Goal: Submit feedback/report problem

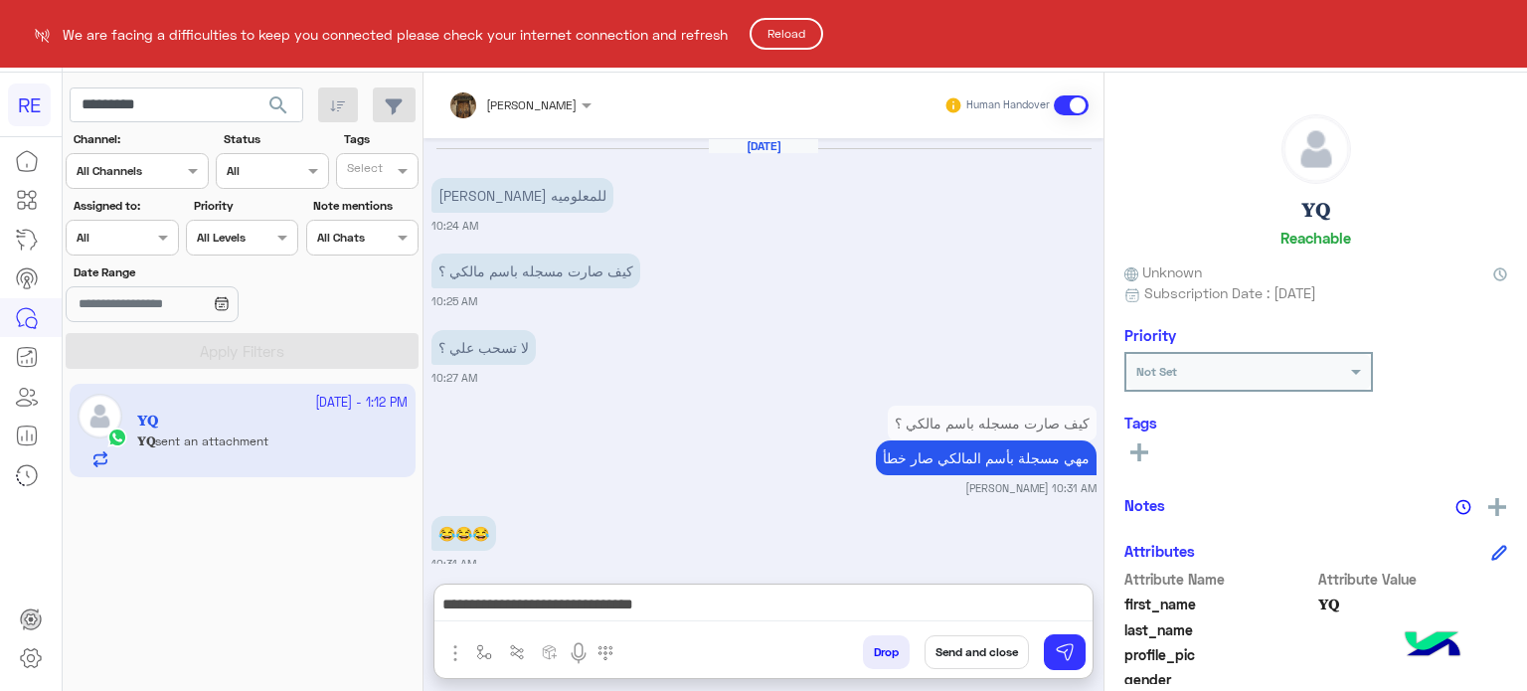
scroll to position [218, 0]
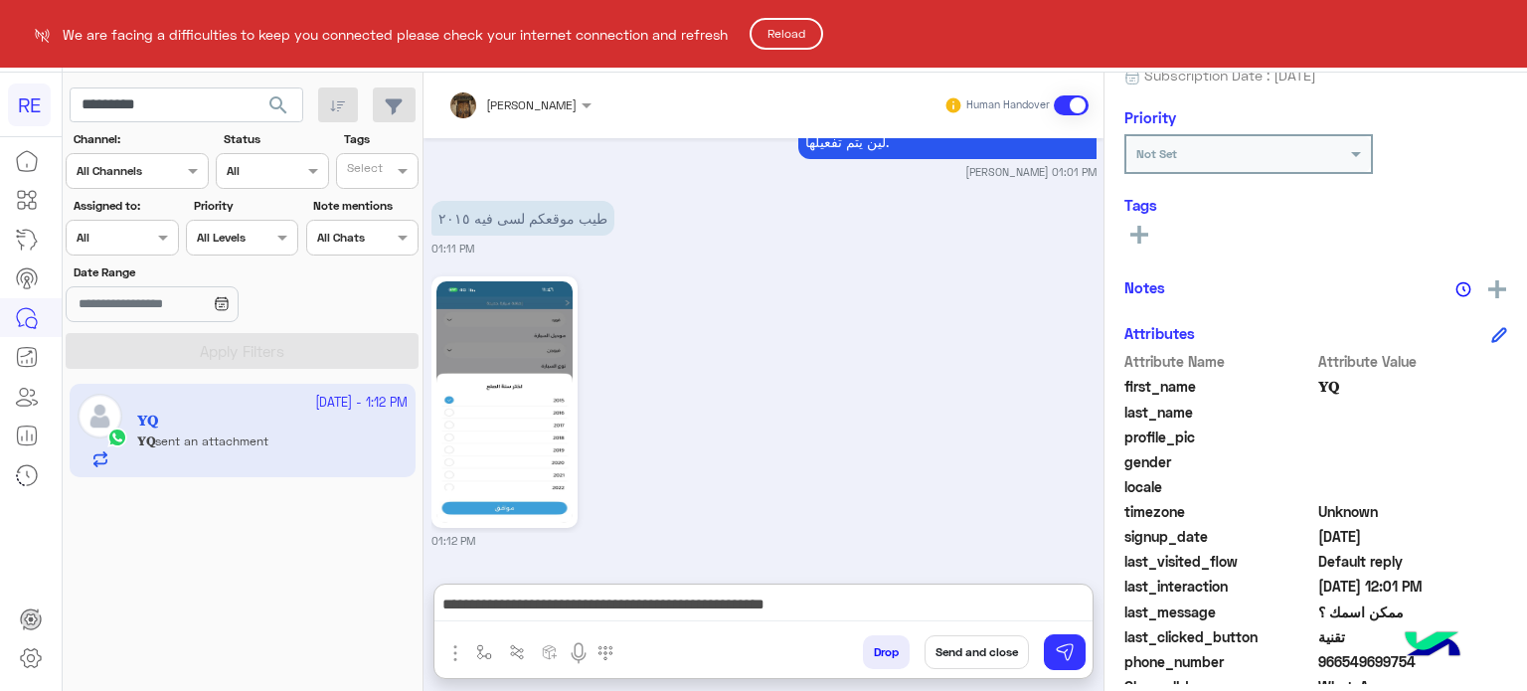
type textarea "**********"
click at [721, 355] on html "RE We are facing a difficulties to keep you connected please check your interne…" at bounding box center [763, 345] width 1527 height 691
click at [660, 611] on html "RE We are facing a difficulties to keep you connected please check your interne…" at bounding box center [763, 345] width 1527 height 691
click at [1067, 657] on html "RE We are facing a difficulties to keep you connected please check your interne…" at bounding box center [763, 345] width 1527 height 691
click at [1060, 646] on html "RE We are facing a difficulties to keep you connected please check your interne…" at bounding box center [763, 345] width 1527 height 691
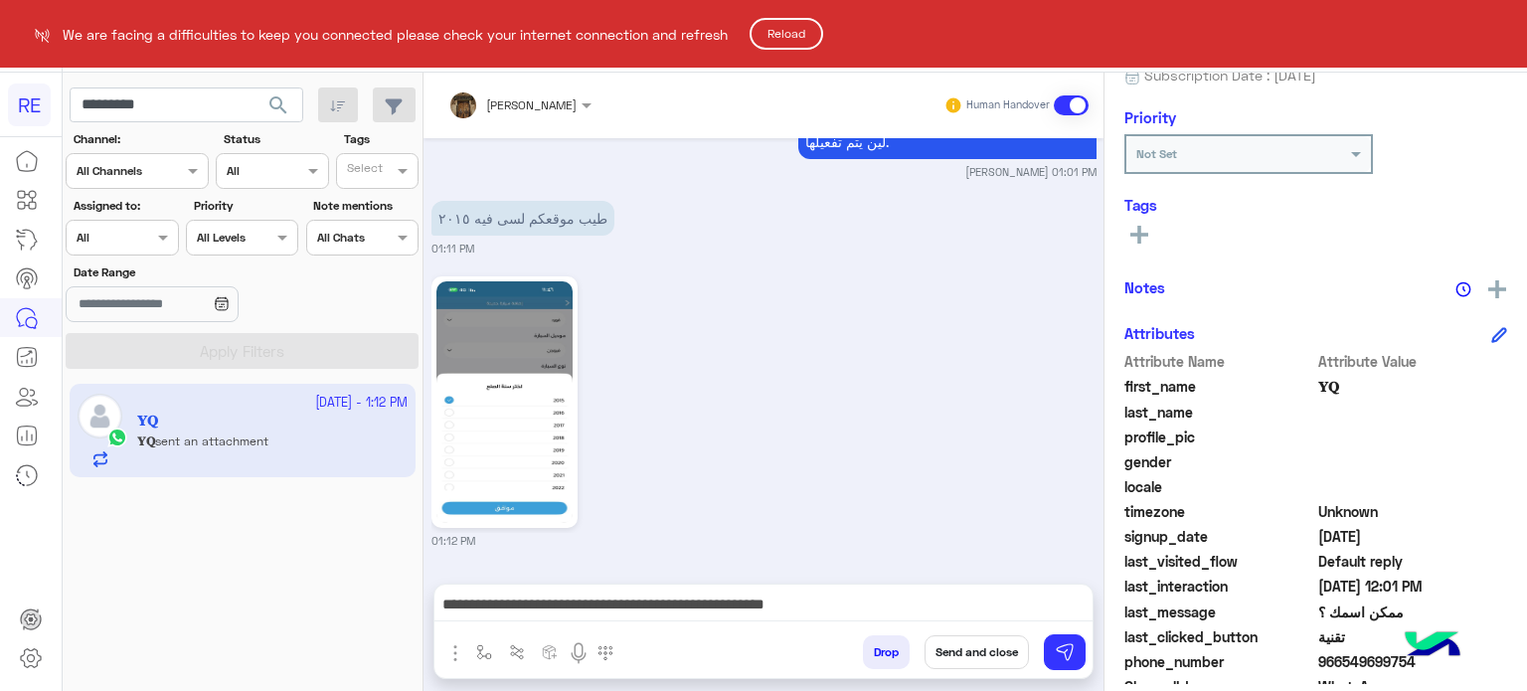
click at [779, 40] on button "Reload" at bounding box center [787, 34] width 74 height 32
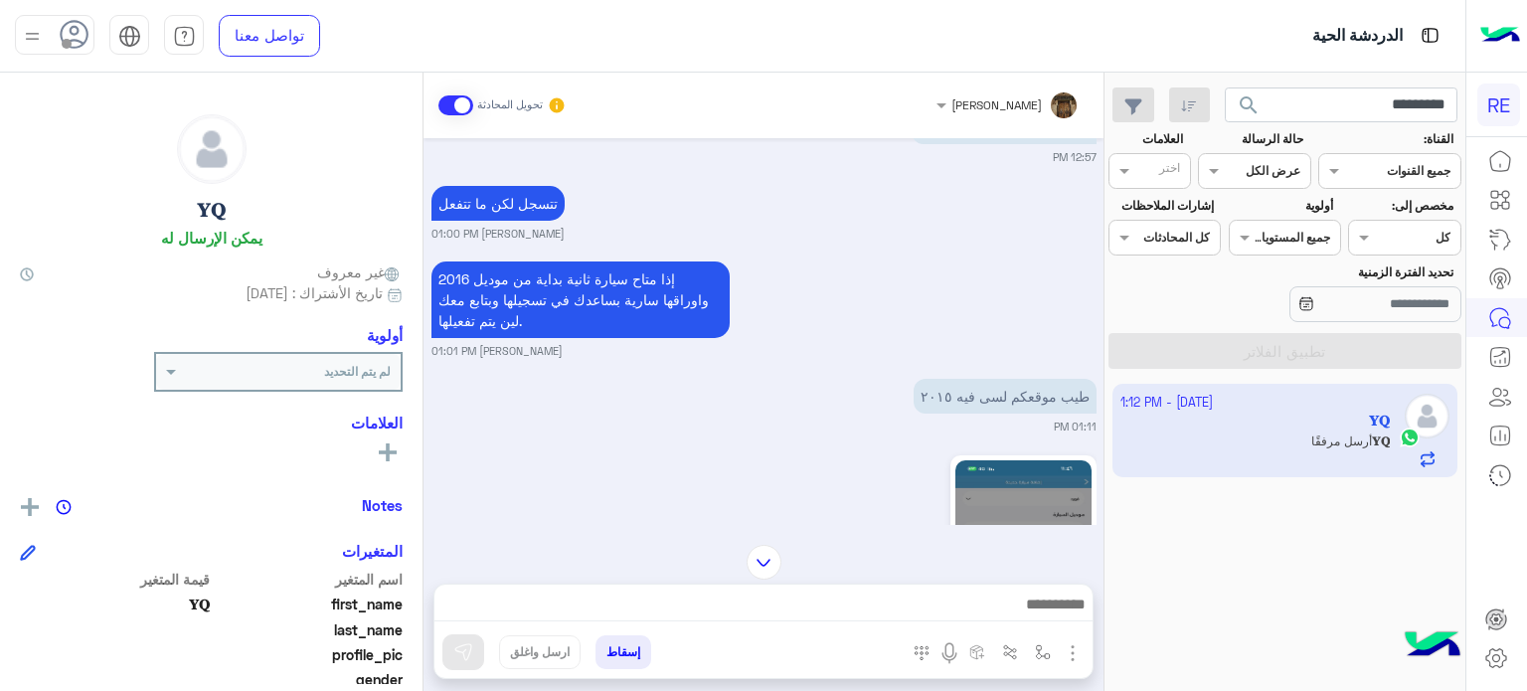
scroll to position [847, 0]
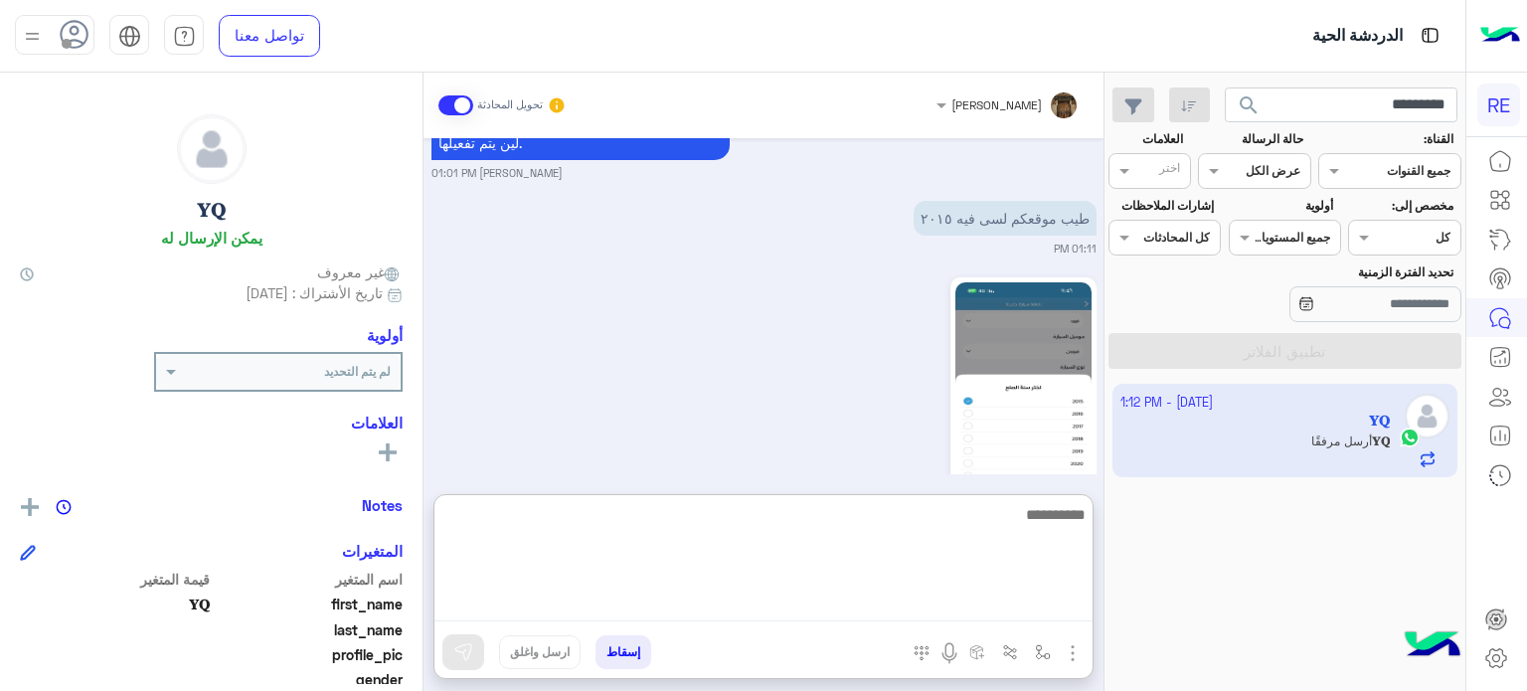
click at [843, 593] on textarea at bounding box center [763, 561] width 658 height 119
